Goal: Information Seeking & Learning: Learn about a topic

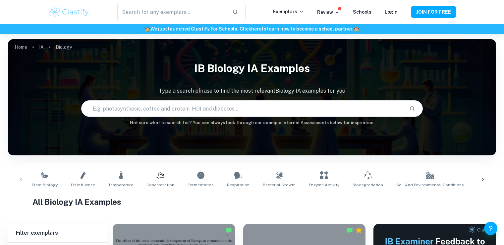
scroll to position [178, 0]
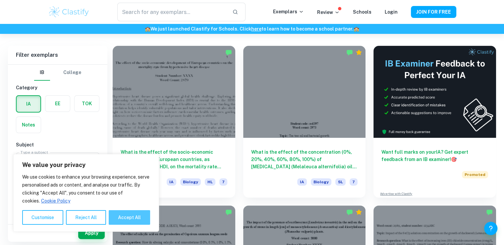
click at [128, 214] on button "Accept All" at bounding box center [129, 217] width 41 height 15
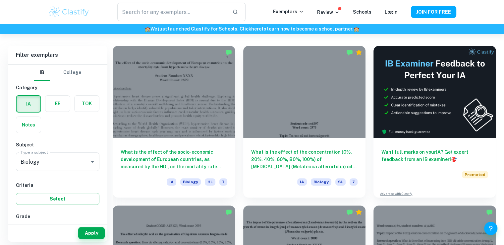
checkbox input "true"
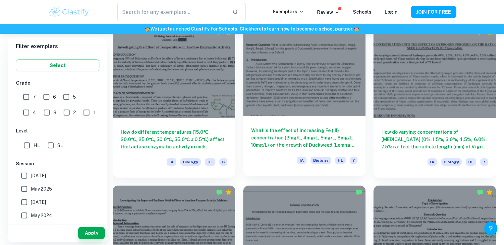
scroll to position [2272, 0]
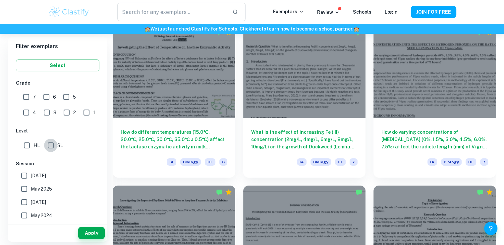
click at [54, 144] on input "SL" at bounding box center [50, 145] width 13 height 13
checkbox input "true"
click at [95, 231] on button "Apply" at bounding box center [91, 233] width 27 height 12
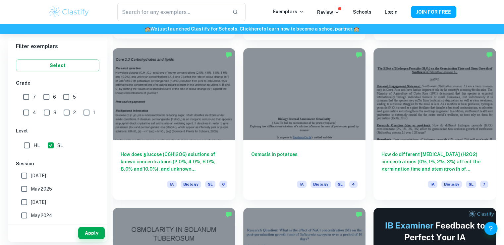
scroll to position [2568, 0]
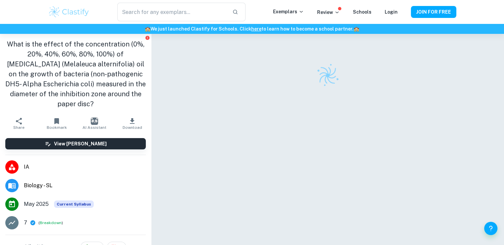
checkbox input "true"
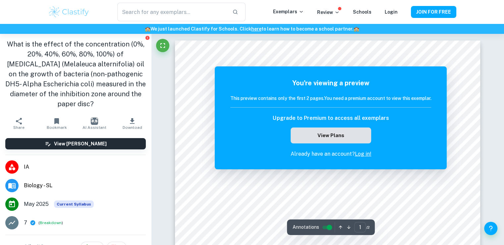
click at [351, 137] on button "View Plans" at bounding box center [331, 135] width 80 height 16
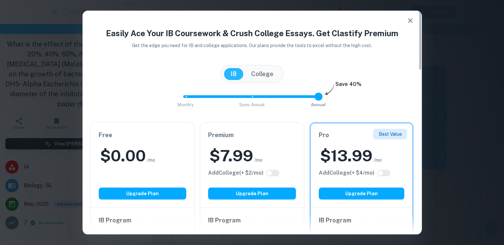
click at [410, 22] on icon "button" at bounding box center [410, 21] width 8 height 8
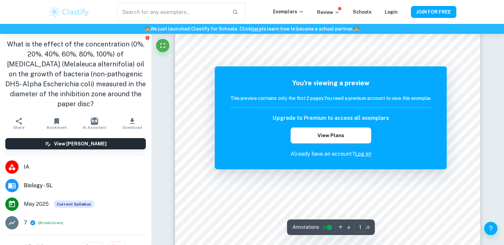
scroll to position [44, 0]
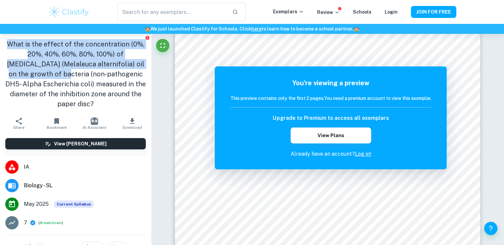
drag, startPoint x: 4, startPoint y: 42, endPoint x: 41, endPoint y: 70, distance: 46.4
click at [41, 70] on div "What is the effect of the concentration (0%, 20%, 40%, 60%, 80%, 100%) of tea t…" at bounding box center [75, 74] width 151 height 80
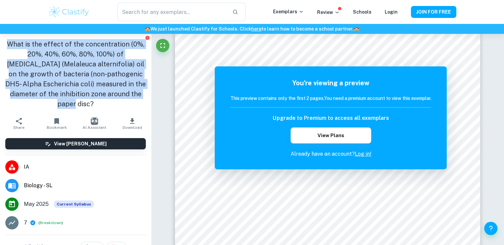
drag, startPoint x: 81, startPoint y: 104, endPoint x: 0, endPoint y: 39, distance: 103.8
click at [0, 39] on div "What is the effect of the concentration (0%, 20%, 40%, 60%, 80%, 100%) of tea t…" at bounding box center [75, 74] width 151 height 80
copy h1 "What is the effect of the concentration (0%, 20%, 40%, 60%, 80%, 100%) of tea t…"
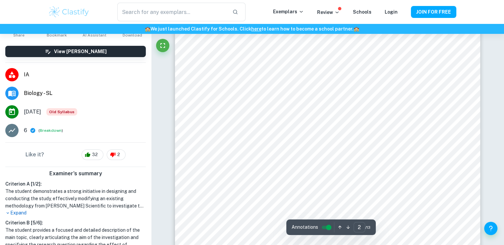
scroll to position [542, 0]
type input "1"
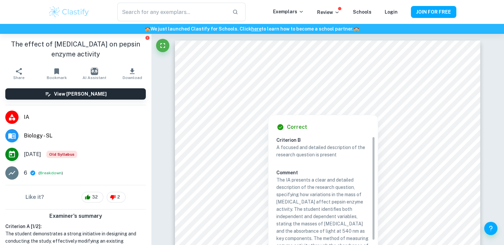
scroll to position [0, 0]
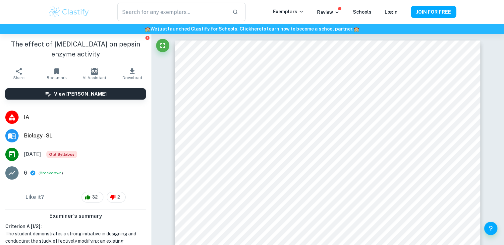
drag, startPoint x: 98, startPoint y: 55, endPoint x: 6, endPoint y: 39, distance: 92.9
click at [6, 39] on div "The effect of sodium bicarbonate on pepsin enzyme activity" at bounding box center [75, 49] width 151 height 31
copy h1 "The effect of sodium bicarbonate on pepsin enzyme activity"
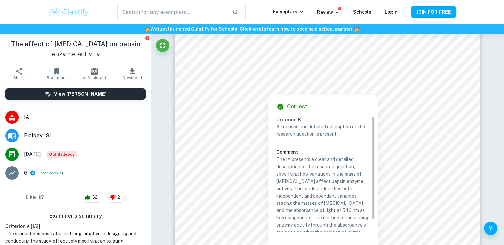
scroll to position [19, 0]
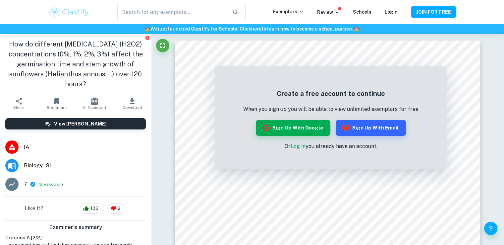
drag, startPoint x: 4, startPoint y: 41, endPoint x: 115, endPoint y: 81, distance: 117.5
click at [115, 81] on div "How do different [MEDICAL_DATA] (H2O2) concentrations (0%, 1%, 2%, 3%) affect t…" at bounding box center [75, 64] width 151 height 60
copy h1 "How do different [MEDICAL_DATA] (H2O2) concentrations (0%, 1%, 2%, 3%) affect t…"
